Goal: Find specific fact: Find specific fact

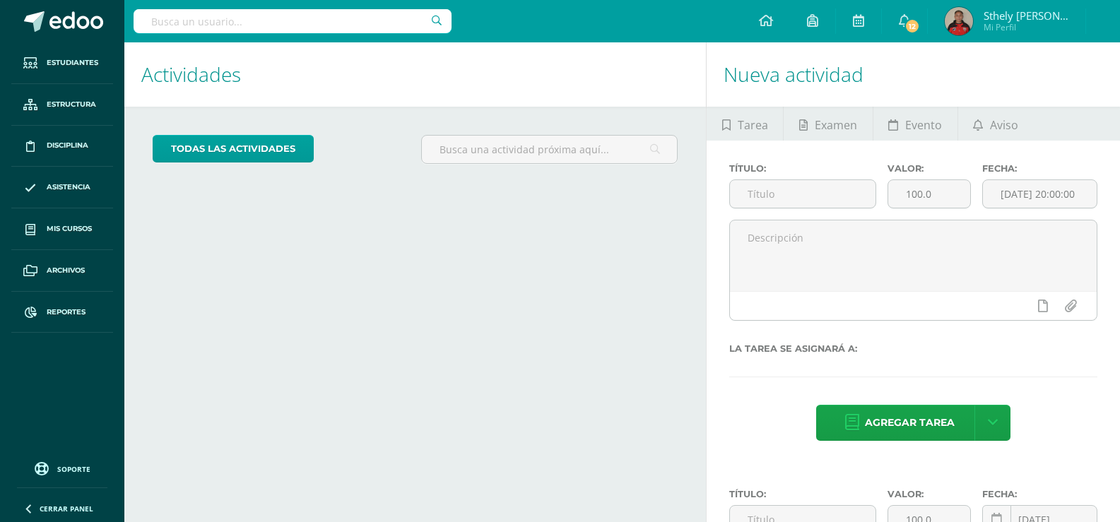
click at [276, 18] on input "text" at bounding box center [293, 21] width 318 height 24
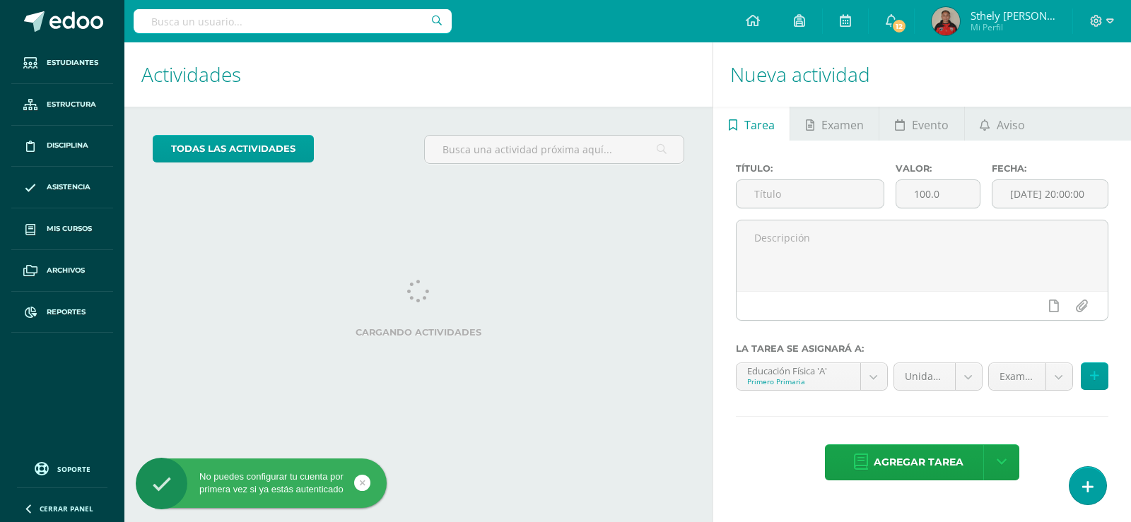
click at [276, 18] on input "text" at bounding box center [293, 21] width 318 height 24
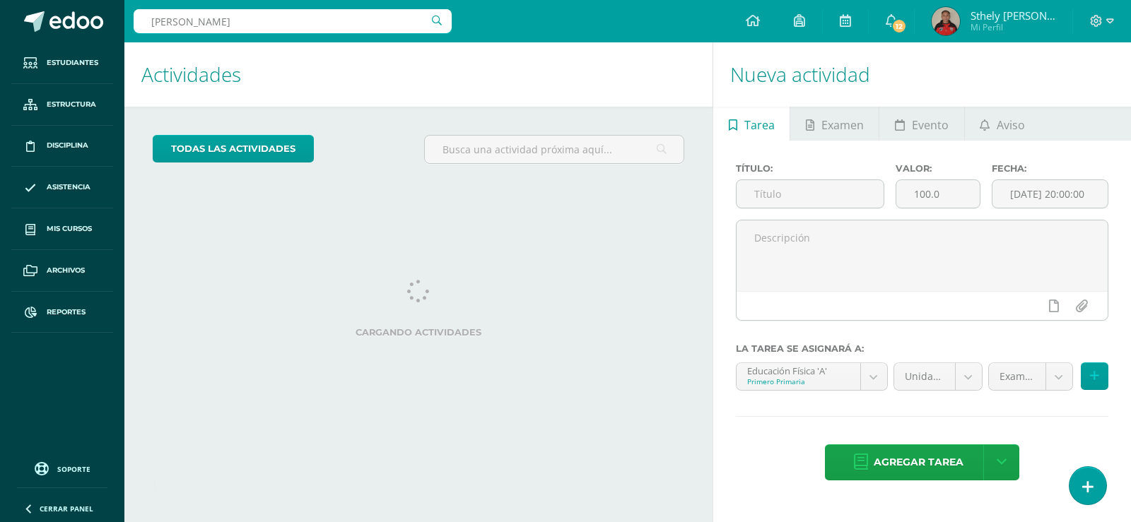
type input "indira dardón"
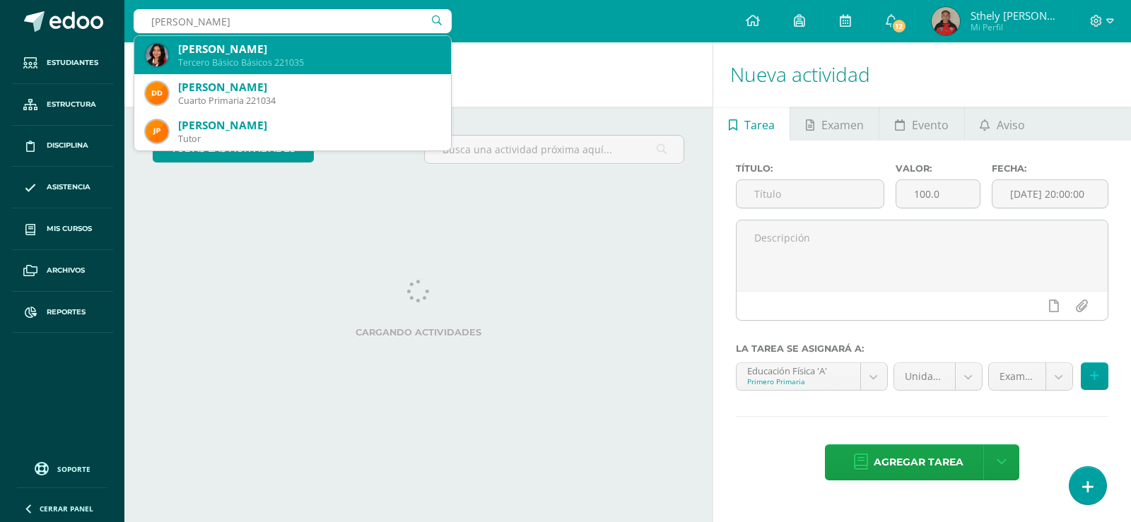
click at [278, 45] on div "[PERSON_NAME]" at bounding box center [309, 49] width 262 height 15
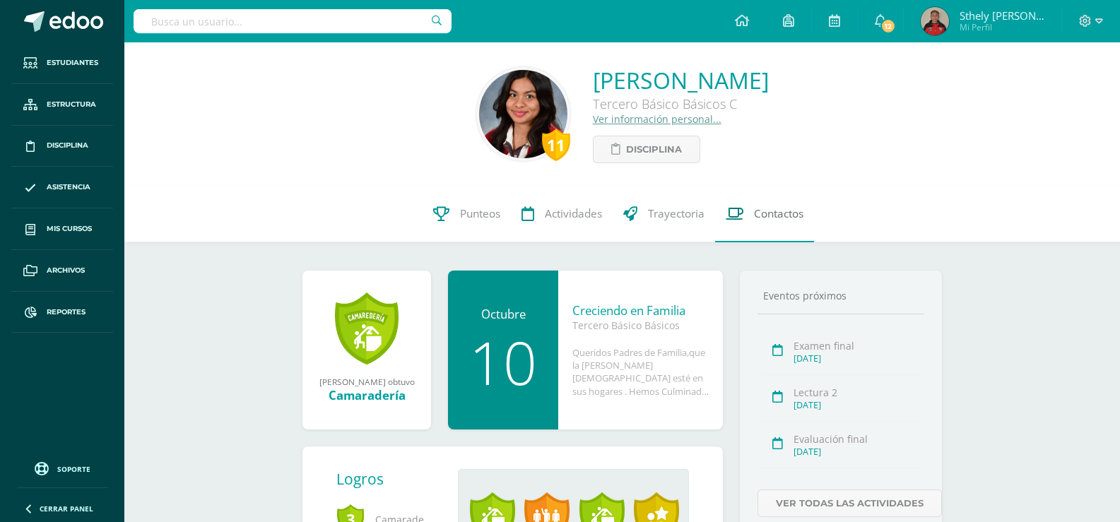
click at [788, 204] on link "Contactos" at bounding box center [764, 214] width 99 height 57
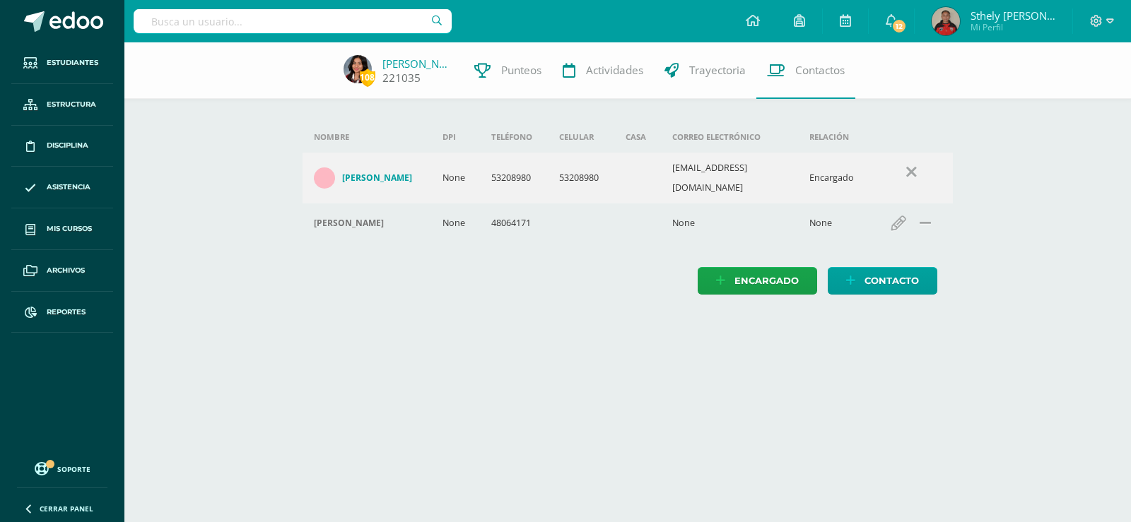
click at [395, 61] on link "[PERSON_NAME]" at bounding box center [417, 64] width 71 height 14
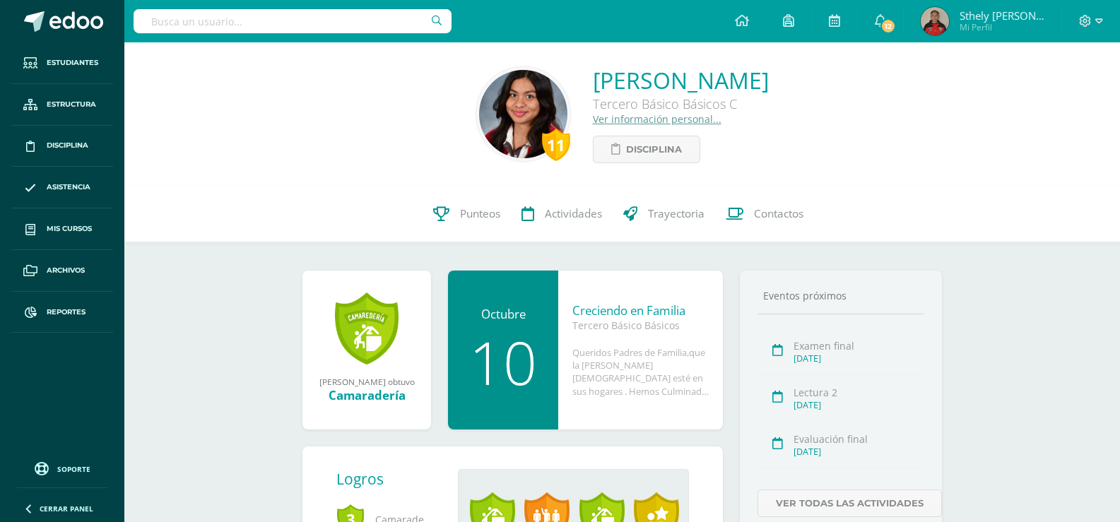
click at [608, 119] on link "Ver información personal..." at bounding box center [657, 118] width 129 height 13
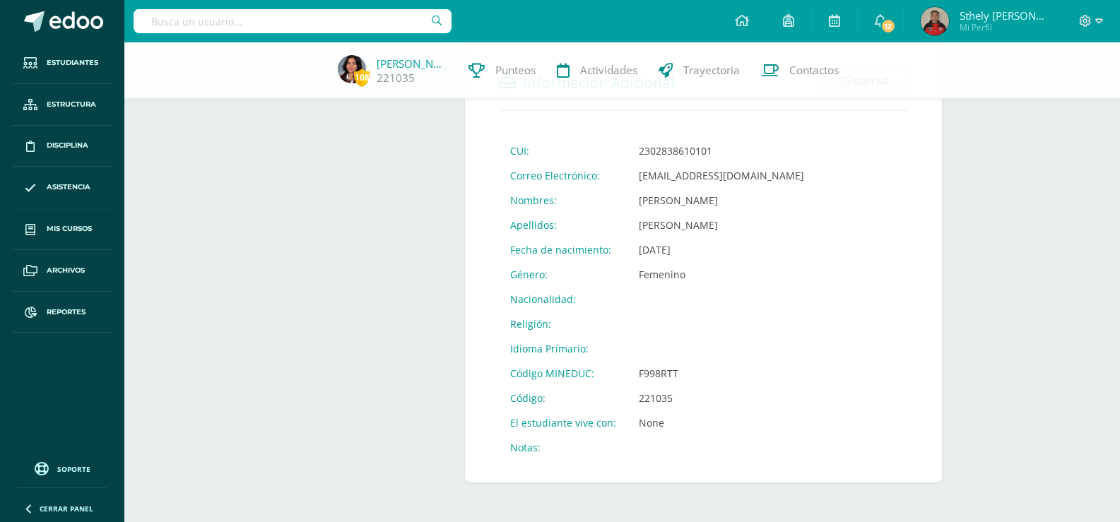
scroll to position [496, 0]
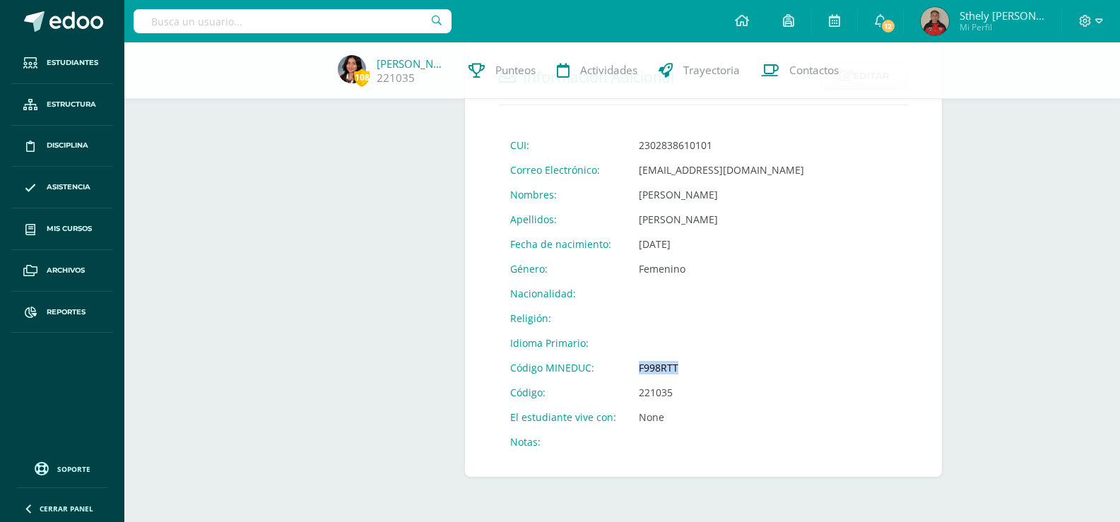
drag, startPoint x: 682, startPoint y: 368, endPoint x: 626, endPoint y: 375, distance: 57.0
click at [628, 375] on td "F998RTT" at bounding box center [722, 368] width 188 height 25
copy td "F998RTT"
